Goal: Contribute content: Add original content to the website for others to see

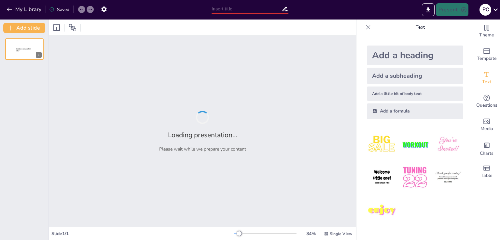
type input "Half-Life: Innovaciones Técnicas y su Legado"
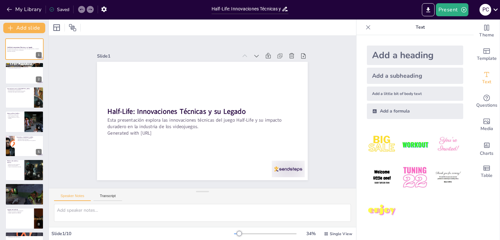
click at [410, 58] on div "Add a heading" at bounding box center [415, 56] width 96 height 20
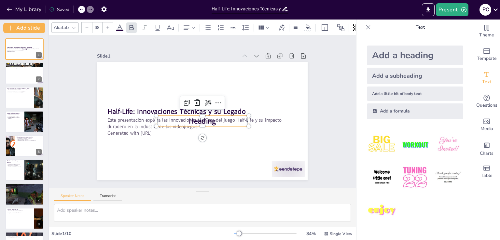
click at [399, 73] on div "Add a subheading" at bounding box center [415, 76] width 96 height 16
type input "38"
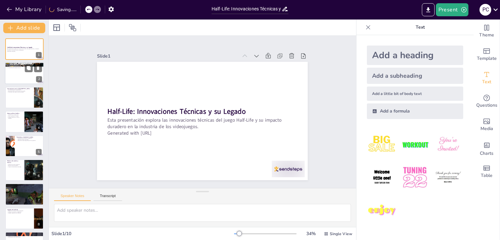
click at [30, 76] on div at bounding box center [24, 73] width 39 height 22
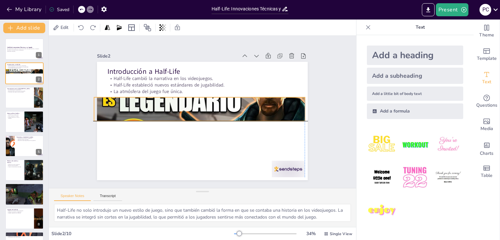
drag, startPoint x: 95, startPoint y: 70, endPoint x: 91, endPoint y: 108, distance: 38.3
click at [91, 108] on div "Slide 1 Half-Life: Innovaciones Técnicas y su Legado Esta presentación explora …" at bounding box center [202, 112] width 247 height 137
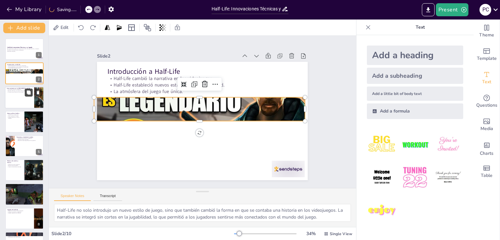
click at [26, 94] on icon at bounding box center [28, 92] width 5 height 5
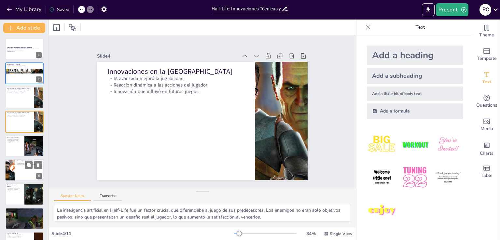
scroll to position [67, 0]
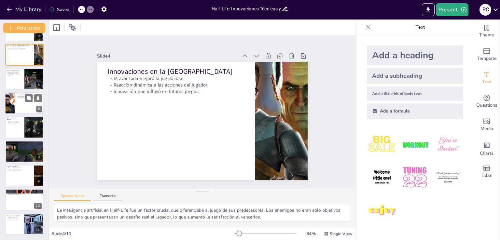
click at [12, 110] on div at bounding box center [9, 103] width 29 height 22
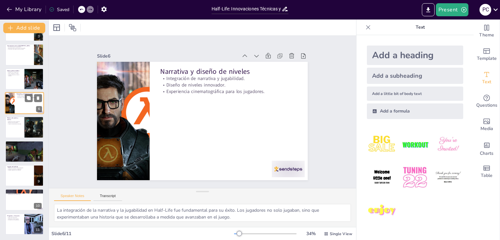
scroll to position [34, 0]
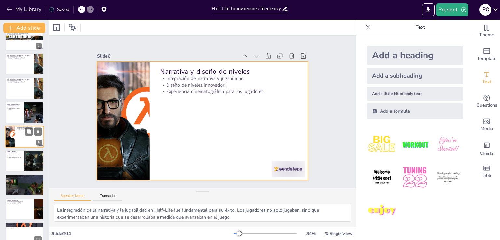
click at [23, 141] on div at bounding box center [24, 137] width 39 height 22
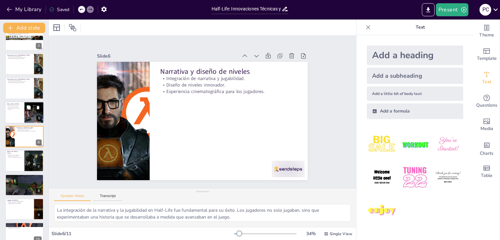
click at [30, 113] on div at bounding box center [34, 113] width 38 height 22
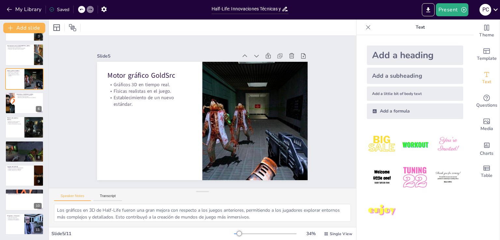
scroll to position [67, 0]
click at [21, 161] on div at bounding box center [24, 151] width 39 height 24
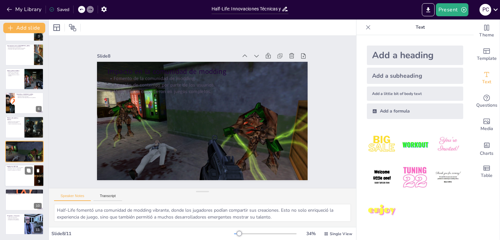
click at [22, 181] on div at bounding box center [24, 176] width 39 height 22
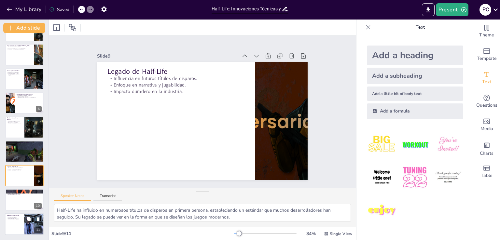
click at [14, 221] on div at bounding box center [24, 224] width 39 height 22
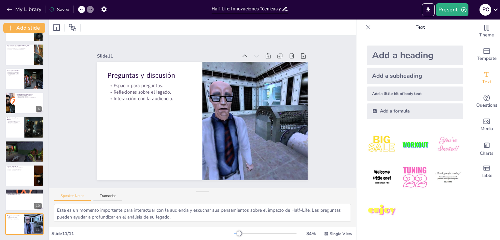
scroll to position [29, 0]
click at [29, 126] on button at bounding box center [29, 122] width 8 height 8
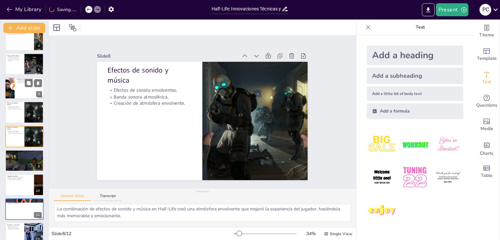
scroll to position [0, 0]
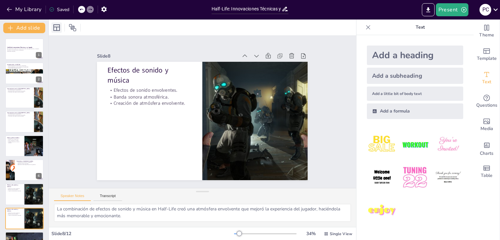
click at [59, 28] on icon at bounding box center [57, 28] width 8 height 8
click at [18, 70] on div at bounding box center [23, 71] width 39 height 22
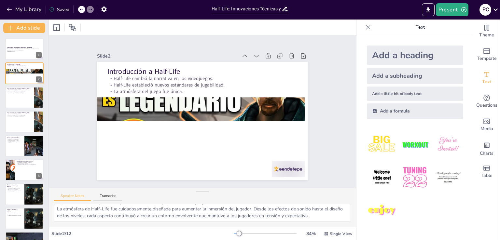
click at [363, 23] on div at bounding box center [368, 27] width 10 height 10
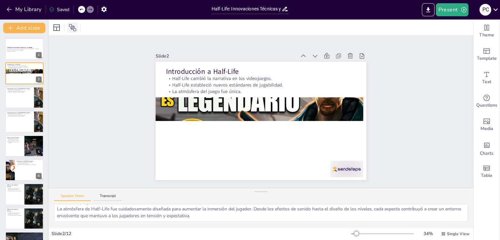
click at [69, 30] on icon at bounding box center [73, 28] width 8 height 8
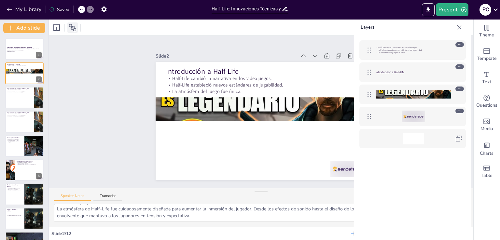
click at [69, 29] on icon at bounding box center [73, 28] width 8 height 8
click at [483, 168] on icon "Add a table" at bounding box center [487, 168] width 8 height 8
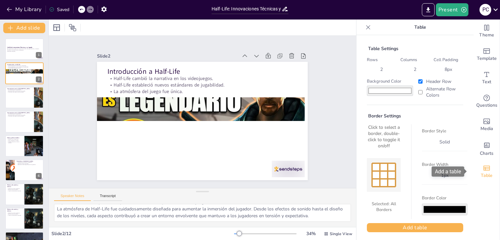
click at [483, 172] on span "Table" at bounding box center [487, 175] width 12 height 7
click at [78, 11] on div at bounding box center [86, 9] width 16 height 7
click at [81, 8] on icon at bounding box center [81, 9] width 4 height 4
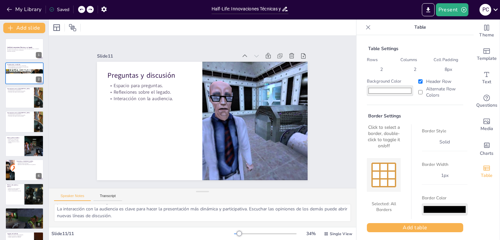
click at [81, 8] on icon at bounding box center [81, 9] width 4 height 4
type textarea "Half-Life no solo introdujo un nuevo estilo de juego, sino que también cambió l…"
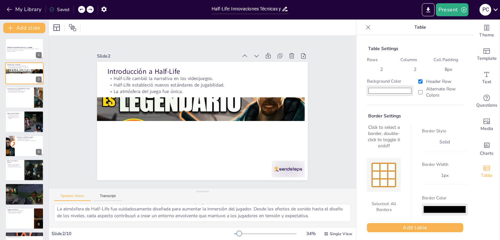
click at [81, 8] on icon at bounding box center [81, 9] width 4 height 4
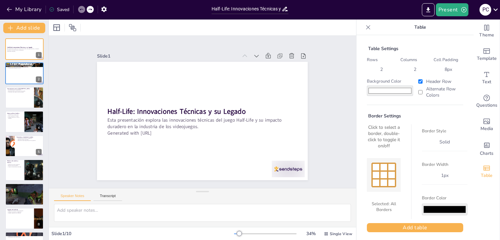
click at [81, 8] on icon at bounding box center [81, 9] width 4 height 4
click at [29, 15] on div "My Library Saved" at bounding box center [104, 9] width 208 height 18
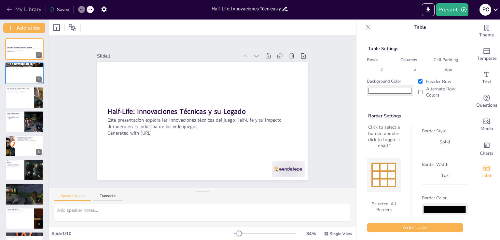
click at [27, 11] on button "My Library" at bounding box center [24, 9] width 39 height 10
